Goal: Transaction & Acquisition: Purchase product/service

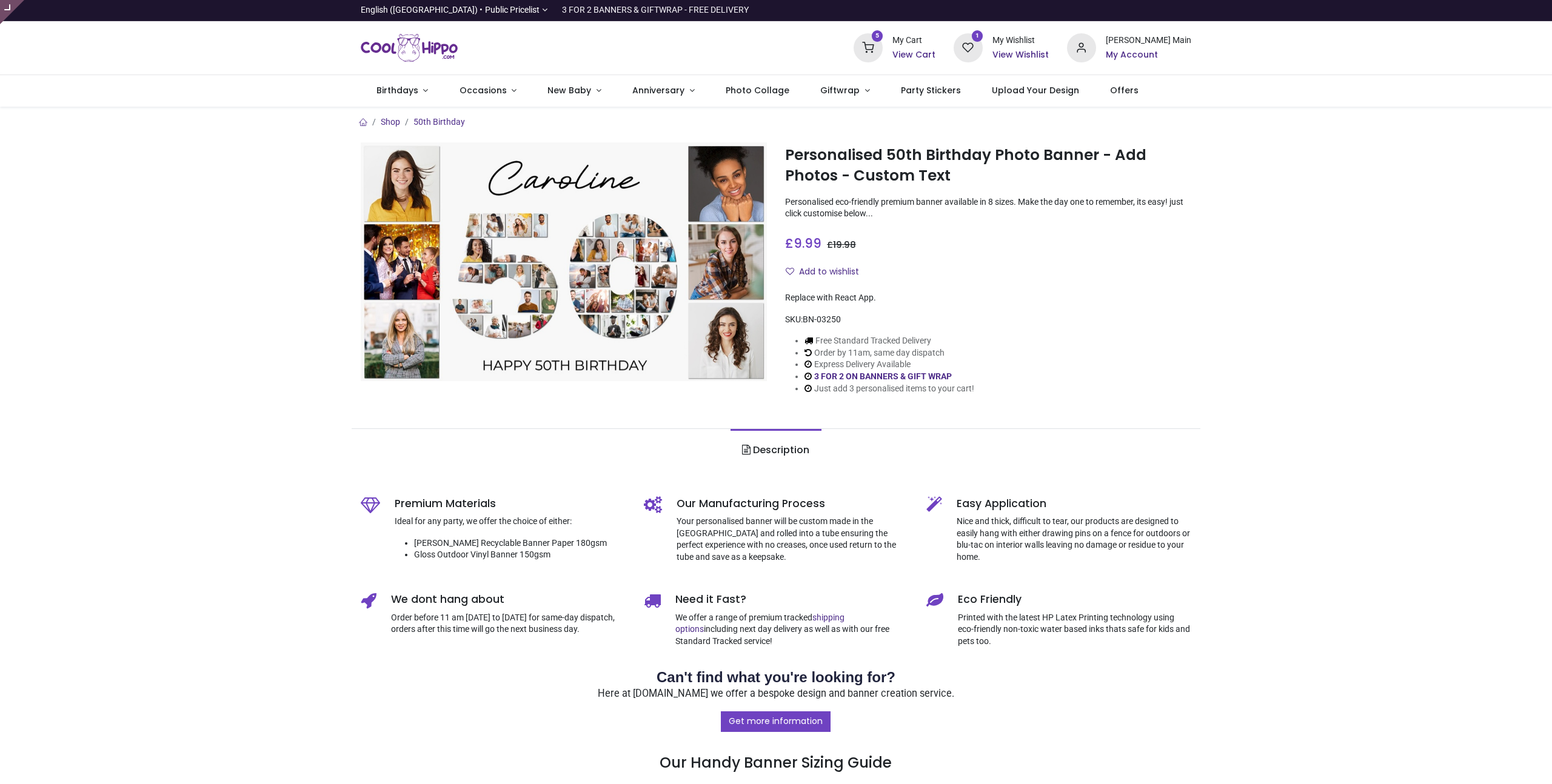
type input "**********"
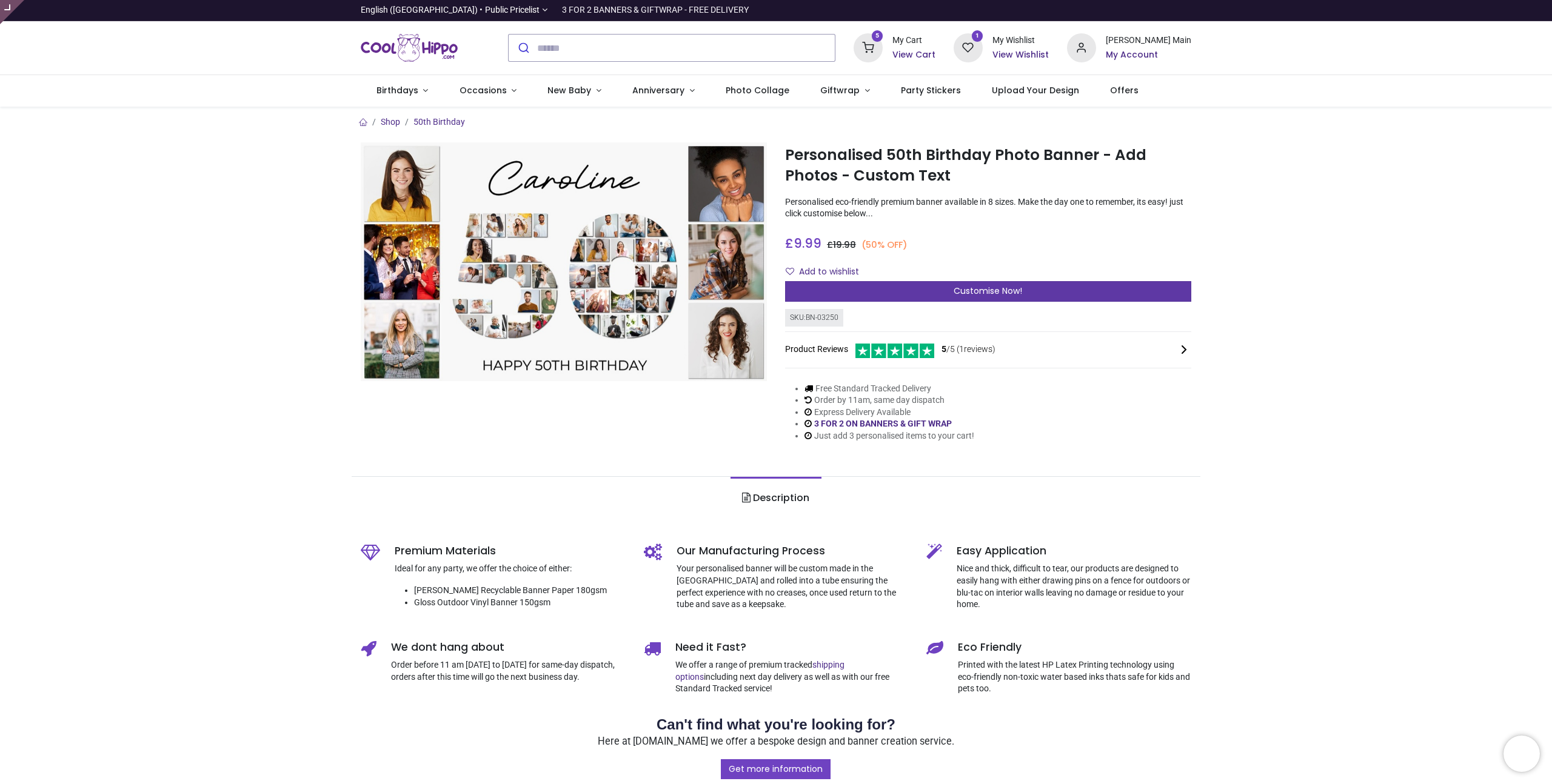
click at [833, 289] on div "Customise Now!" at bounding box center [988, 291] width 406 height 21
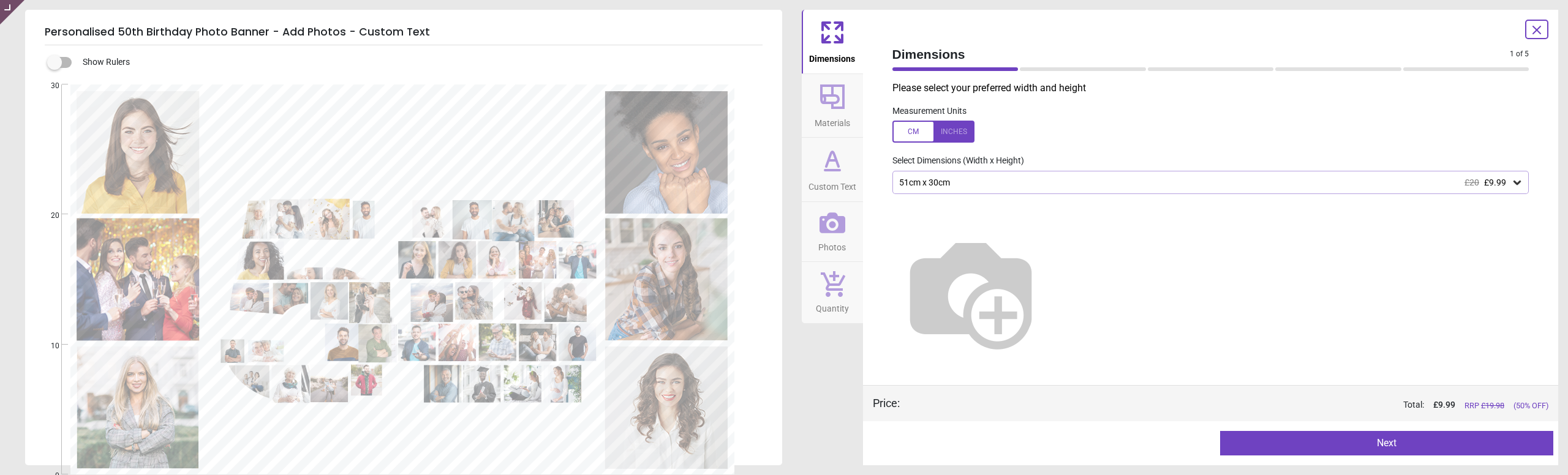
click at [1019, 96] on div "Please select your preferred width and height Measurement Units Select Dimensio…" at bounding box center [1211, 233] width 656 height 303
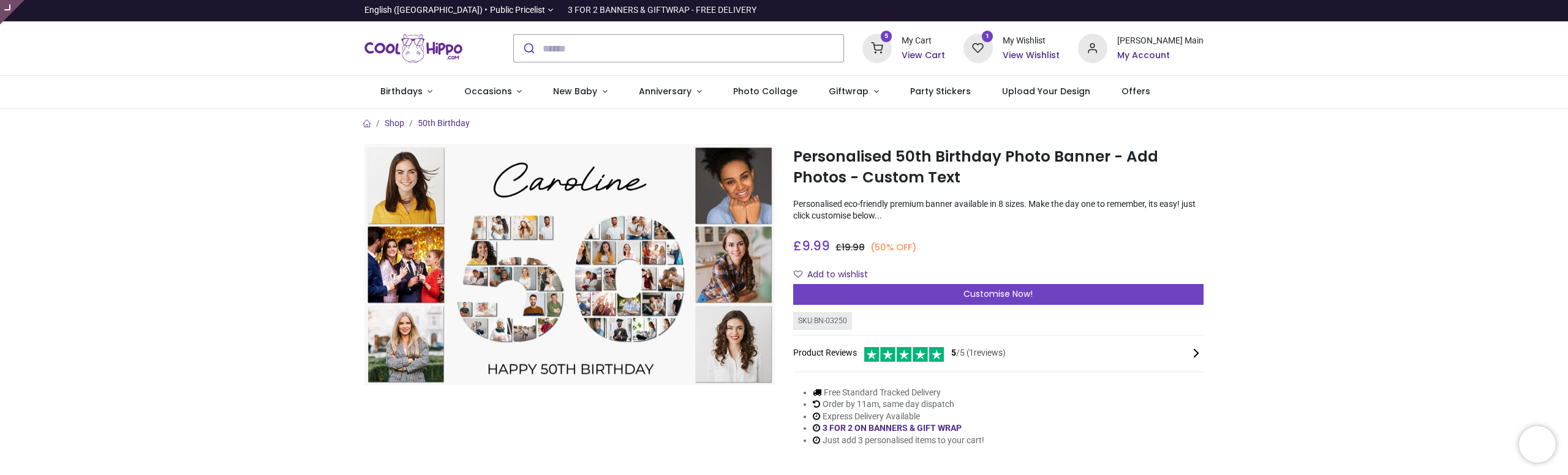
click at [822, 322] on div "SKU: BN-03250" at bounding box center [822, 321] width 59 height 18
drag, startPoint x: 822, startPoint y: 322, endPoint x: 840, endPoint y: 320, distance: 18.1
click at [840, 320] on div "SKU: BN-03250" at bounding box center [822, 321] width 59 height 18
copy div "BN-03250"
click at [836, 321] on div "SKU: BN-03250" at bounding box center [822, 321] width 59 height 18
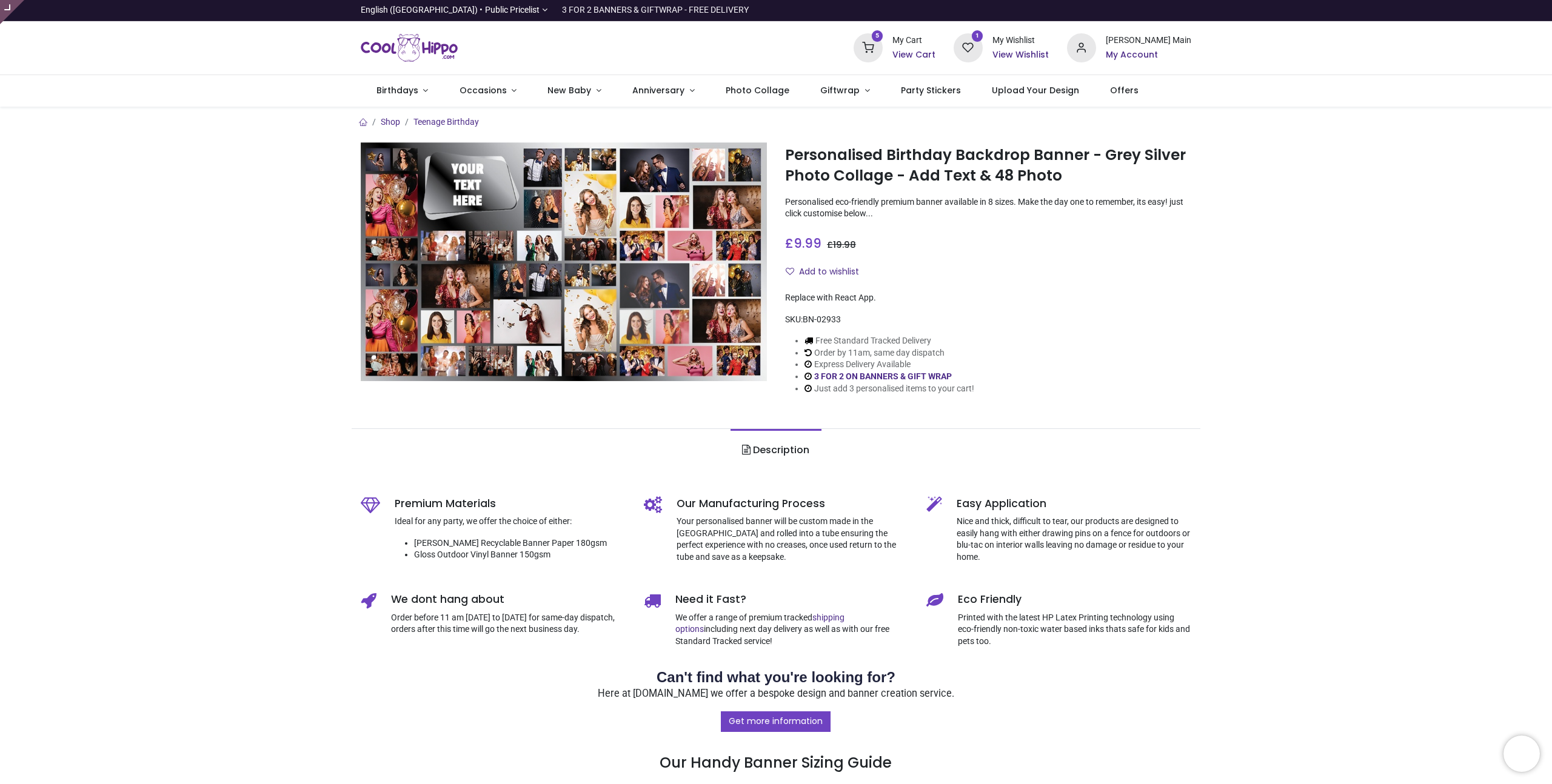
type input "**********"
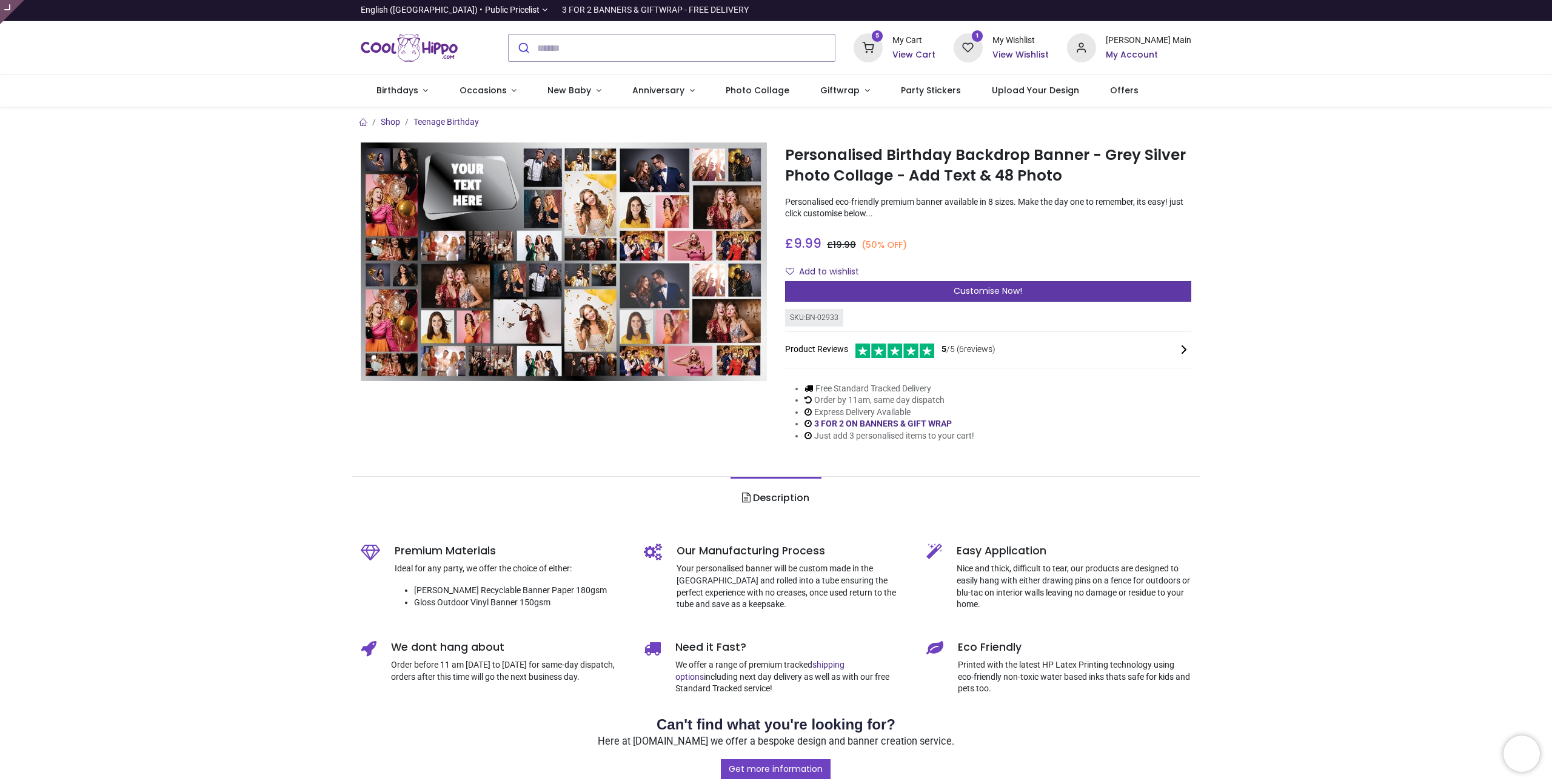
click at [892, 283] on div "Customise Now!" at bounding box center [988, 291] width 406 height 21
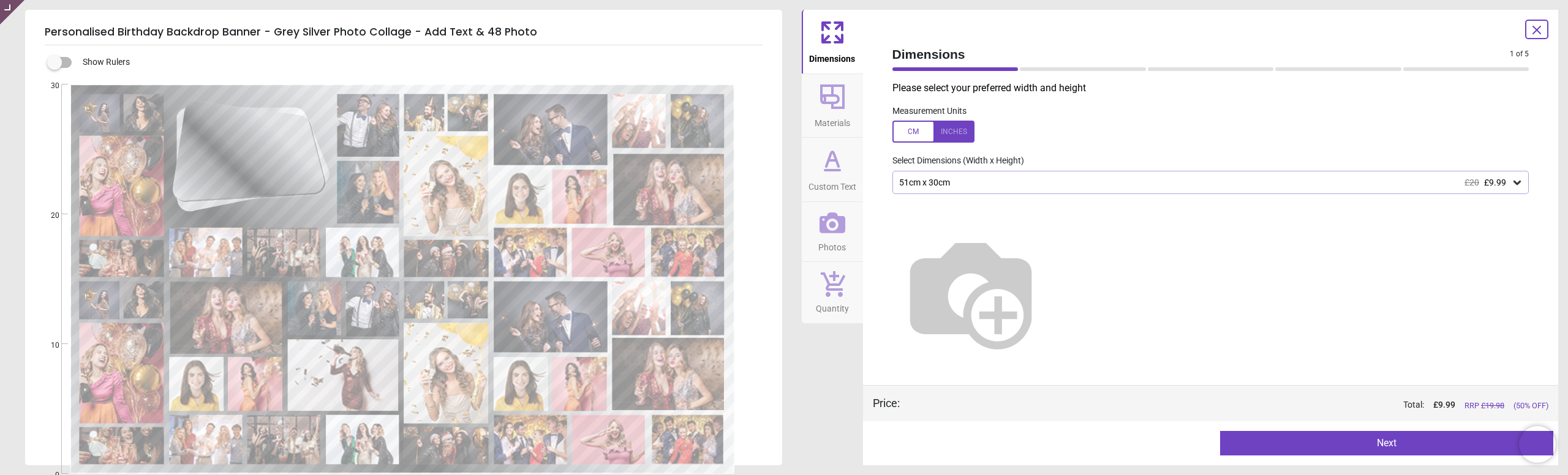
click at [1437, 30] on div "Dimensions 1 of 5 1 of 6 Please select your preferred width and height Measurem…" at bounding box center [1211, 238] width 696 height 455
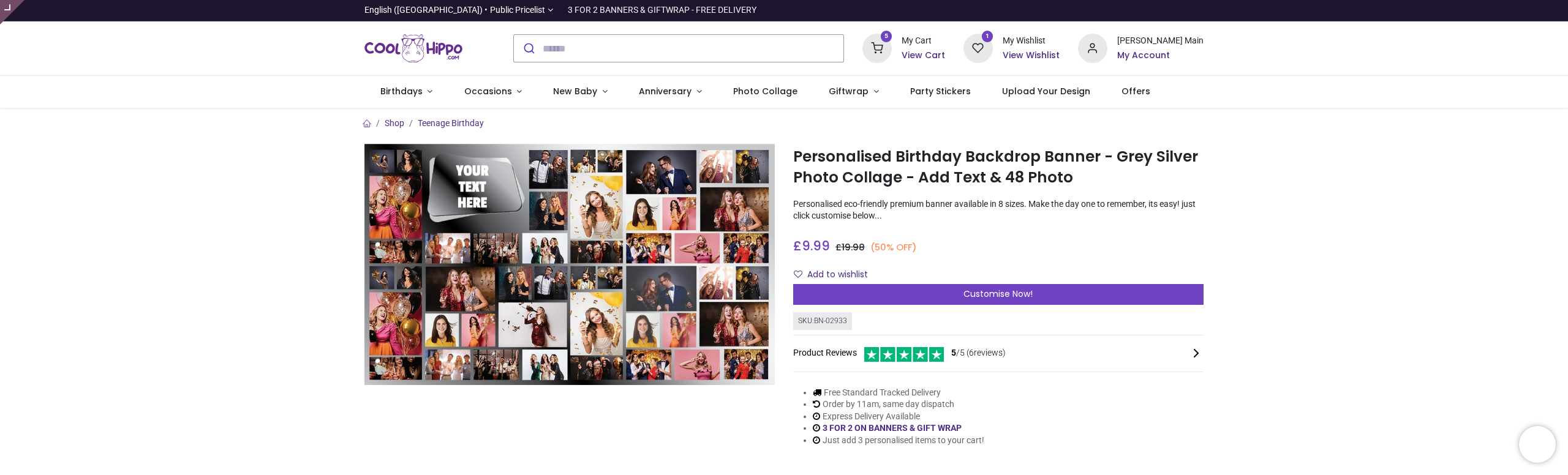
click at [823, 320] on div "SKU: BN-02933" at bounding box center [822, 321] width 59 height 18
drag, startPoint x: 823, startPoint y: 320, endPoint x: 844, endPoint y: 321, distance: 21.0
click at [844, 321] on div "SKU: BN-02933" at bounding box center [822, 321] width 59 height 18
copy div "BN-02933"
